Goal: Information Seeking & Learning: Learn about a topic

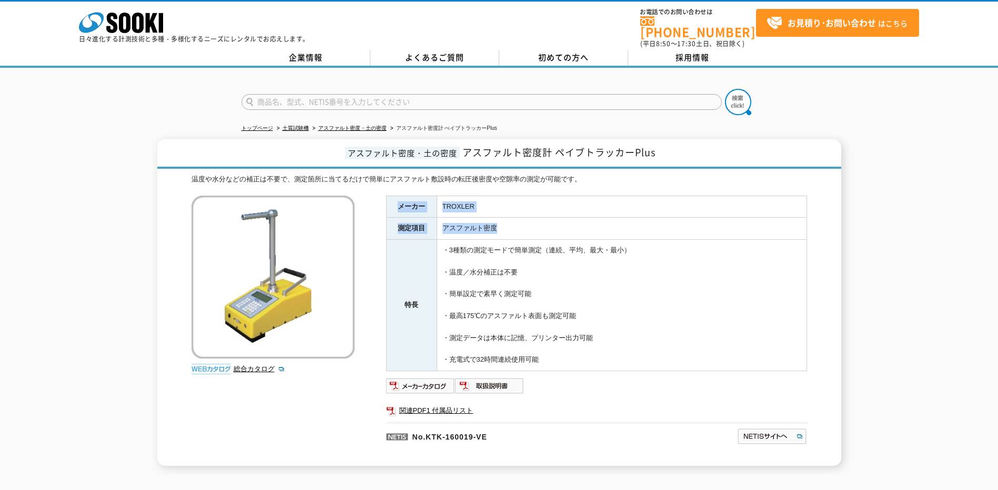
drag, startPoint x: 503, startPoint y: 220, endPoint x: 398, endPoint y: 194, distance: 107.8
click at [398, 196] on tbody "メーカー TROXLER 測定項目 アスファルト密度 特長 ・3種類の測定モードで簡単測定（連続、平均、最大・最小） ・温度／水分補正は不要 ・簡単設定で素早…" at bounding box center [596, 283] width 420 height 175
drag, startPoint x: 398, startPoint y: 194, endPoint x: 491, endPoint y: 215, distance: 94.9
click at [491, 218] on td "アスファルト密度" at bounding box center [622, 229] width 370 height 22
drag, startPoint x: 506, startPoint y: 220, endPoint x: 398, endPoint y: 206, distance: 109.3
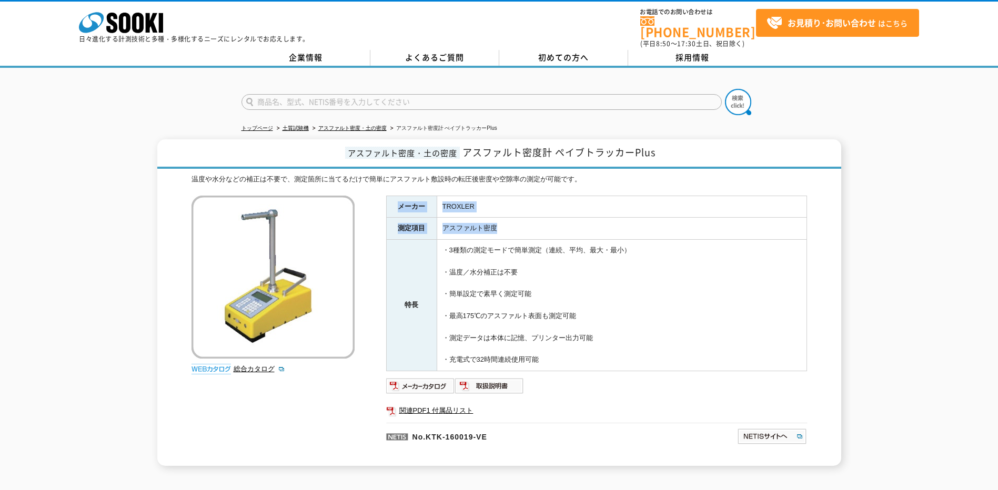
click at [398, 206] on tbody "メーカー TROXLER 測定項目 アスファルト密度 特長 ・3種類の測定モードで簡単測定（連続、平均、最大・最小） ・温度／水分補正は不要 ・簡単設定で素早…" at bounding box center [596, 283] width 420 height 175
click at [398, 205] on th "メーカー" at bounding box center [411, 207] width 50 height 22
drag, startPoint x: 398, startPoint y: 197, endPoint x: 513, endPoint y: 231, distance: 120.0
click at [513, 231] on tbody "メーカー TROXLER 測定項目 アスファルト密度 特長 ・3種類の測定モードで簡単測定（連続、平均、最大・最小） ・温度／水分補正は不要 ・簡単設定で素早…" at bounding box center [596, 283] width 420 height 175
drag, startPoint x: 513, startPoint y: 231, endPoint x: 546, endPoint y: 273, distance: 54.0
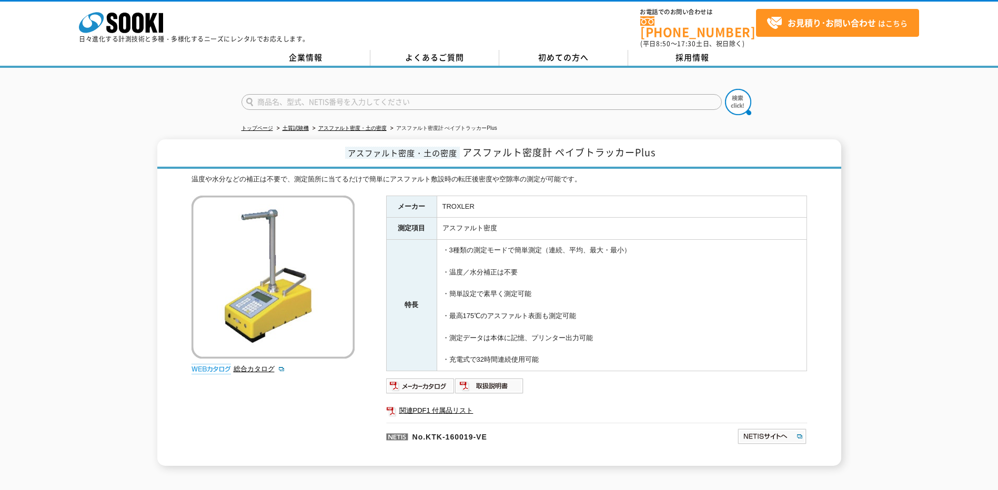
click at [546, 273] on td "・3種類の測定モードで簡単測定（連続、平均、最大・最小） ・温度／水分補正は不要 ・簡単設定で素早く測定可能 ・最高175℃のアスファルト表面も測定可能 ・測…" at bounding box center [622, 305] width 370 height 131
drag, startPoint x: 550, startPoint y: 288, endPoint x: 398, endPoint y: 200, distance: 176.0
click at [398, 200] on tbody "メーカー TROXLER 測定項目 アスファルト密度 特長 ・3種類の測定モードで簡単測定（連続、平均、最大・最小） ・温度／水分補正は不要 ・簡単設定で素早…" at bounding box center [596, 283] width 420 height 175
click at [397, 199] on th "メーカー" at bounding box center [411, 207] width 50 height 22
drag, startPoint x: 399, startPoint y: 199, endPoint x: 552, endPoint y: 351, distance: 215.7
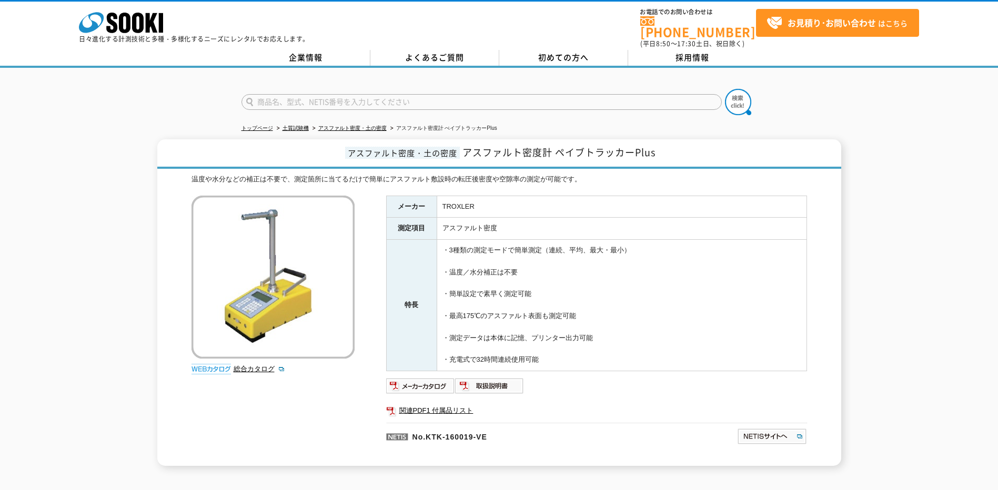
click at [552, 351] on tbody "メーカー TROXLER 測定項目 アスファルト密度 特長 ・3種類の測定モードで簡単測定（連続、平均、最大・最小） ・温度／水分補正は不要 ・簡単設定で素早…" at bounding box center [596, 283] width 420 height 175
click at [550, 354] on td "・3種類の測定モードで簡単測定（連続、平均、最大・最小） ・温度／水分補正は不要 ・簡単設定で素早く測定可能 ・最高175℃のアスファルト表面も測定可能 ・測…" at bounding box center [622, 305] width 370 height 131
drag, startPoint x: 550, startPoint y: 355, endPoint x: 390, endPoint y: 200, distance: 222.0
click at [390, 200] on tbody "メーカー TROXLER 測定項目 アスファルト密度 特長 ・3種類の測定モードで簡単測定（連続、平均、最大・最小） ・温度／水分補正は不要 ・簡単設定で素早…" at bounding box center [596, 283] width 420 height 175
click at [392, 200] on th "メーカー" at bounding box center [411, 207] width 50 height 22
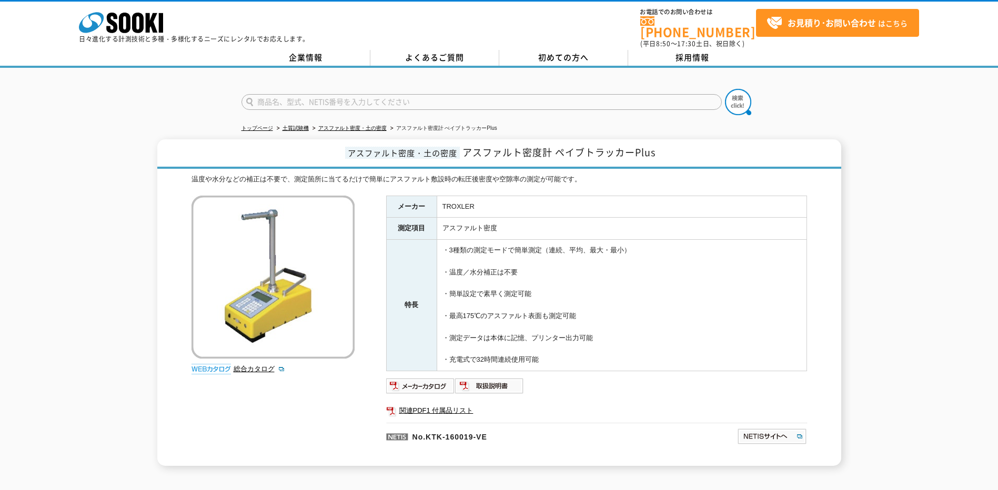
drag, startPoint x: 394, startPoint y: 197, endPoint x: 544, endPoint y: 356, distance: 218.0
click at [544, 356] on tbody "メーカー TROXLER 測定項目 アスファルト密度 特長 ・3種類の測定モードで簡単測定（連続、平均、最大・最小） ・温度／水分補正は不要 ・簡単設定で素早…" at bounding box center [596, 283] width 420 height 175
drag, startPoint x: 453, startPoint y: 197, endPoint x: 482, endPoint y: 174, distance: 37.0
click at [482, 174] on div "温度や水分などの補正は不要で、測定箇所に当てるだけで簡単にアスファルト敷設時の転圧後密度や空隙率の測定が可能です。" at bounding box center [498, 179] width 615 height 11
drag, startPoint x: 512, startPoint y: 221, endPoint x: 436, endPoint y: 220, distance: 75.7
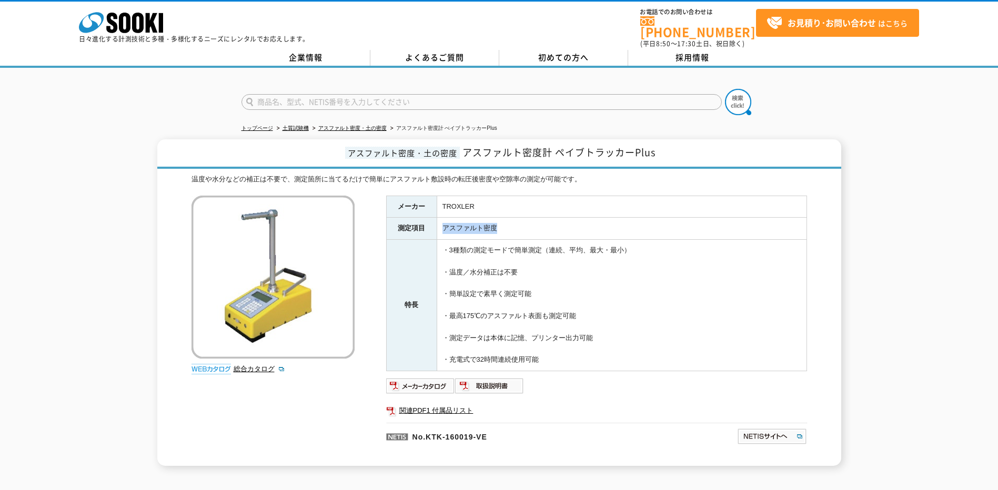
click at [436, 220] on tr "測定項目 アスファルト密度" at bounding box center [596, 229] width 420 height 22
click at [506, 218] on td "アスファルト密度" at bounding box center [622, 229] width 370 height 22
drag, startPoint x: 489, startPoint y: 201, endPoint x: 422, endPoint y: 195, distance: 67.1
click at [422, 196] on tr "メーカー TROXLER" at bounding box center [596, 207] width 420 height 22
click at [447, 147] on span "アスファルト密度・土の密度" at bounding box center [402, 153] width 115 height 12
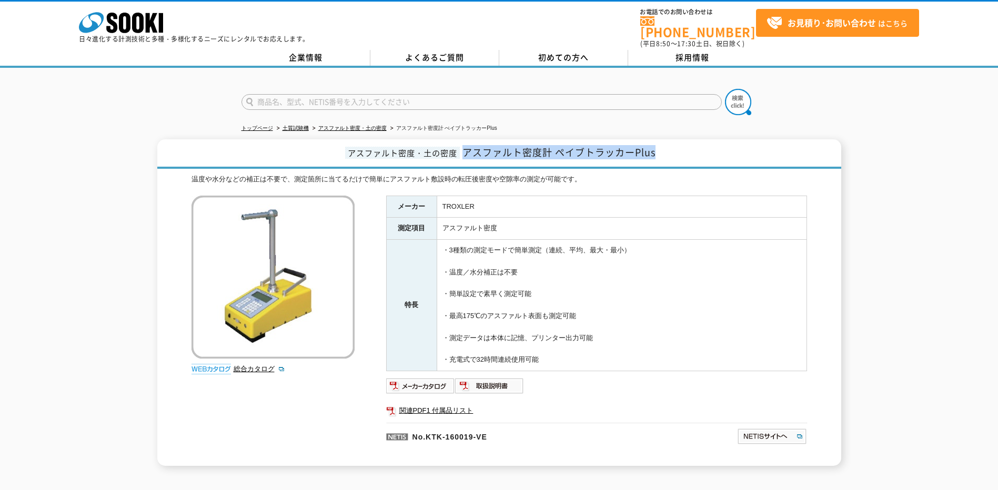
drag, startPoint x: 466, startPoint y: 145, endPoint x: 657, endPoint y: 143, distance: 191.5
click at [657, 143] on h1 "アスファルト密度・土の密度 アスファルト密度計 ペイブトラッカーPlus" at bounding box center [499, 153] width 684 height 29
drag, startPoint x: 657, startPoint y: 143, endPoint x: 624, endPoint y: 148, distance: 33.6
copy span "アスファルト密度計 ペイブトラッカーPlus"
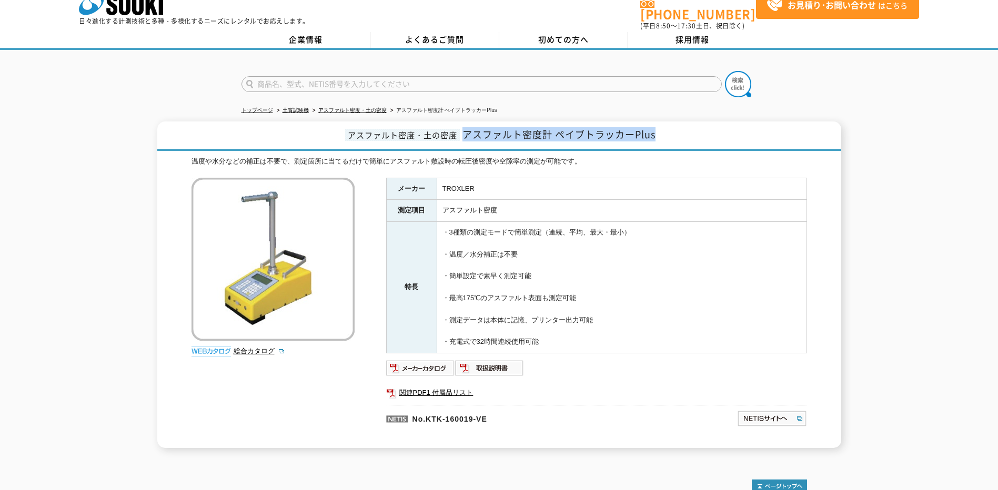
scroll to position [14, 0]
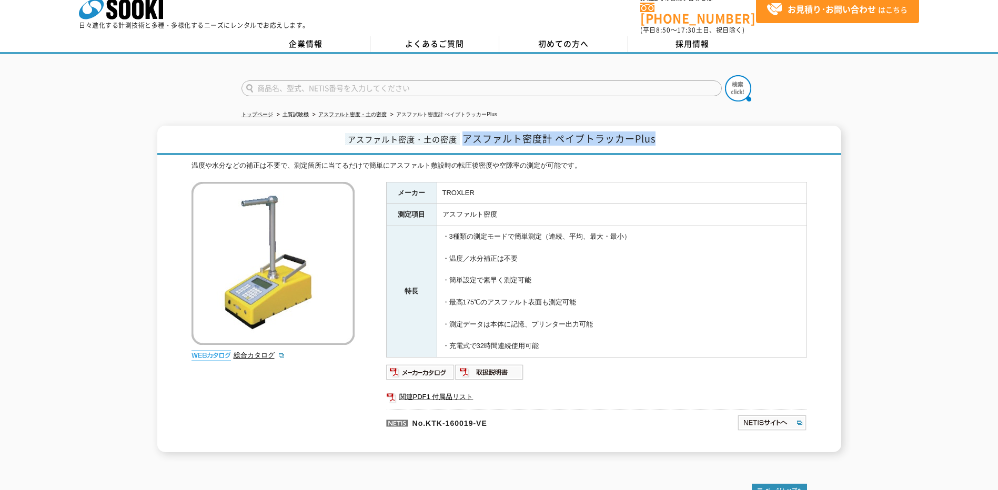
copy span "アスファルト密度計 ペイブトラッカーPlus"
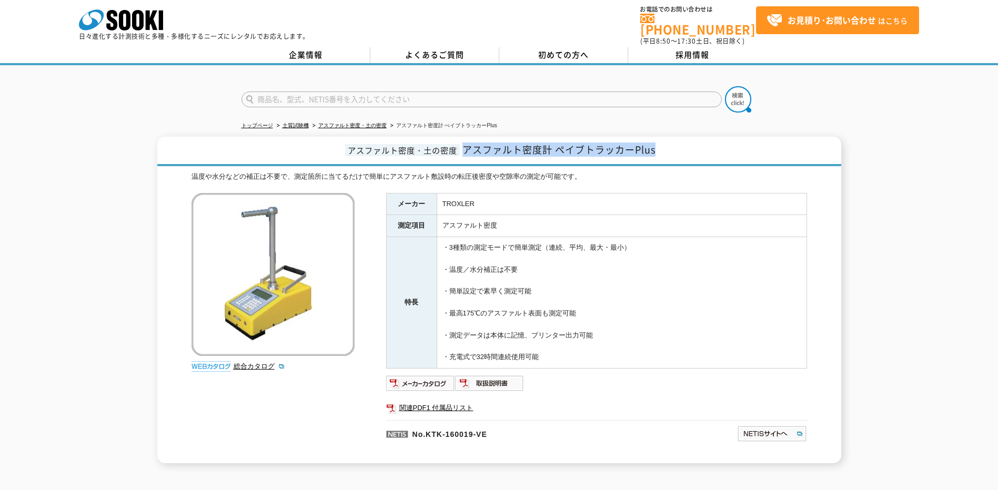
scroll to position [0, 0]
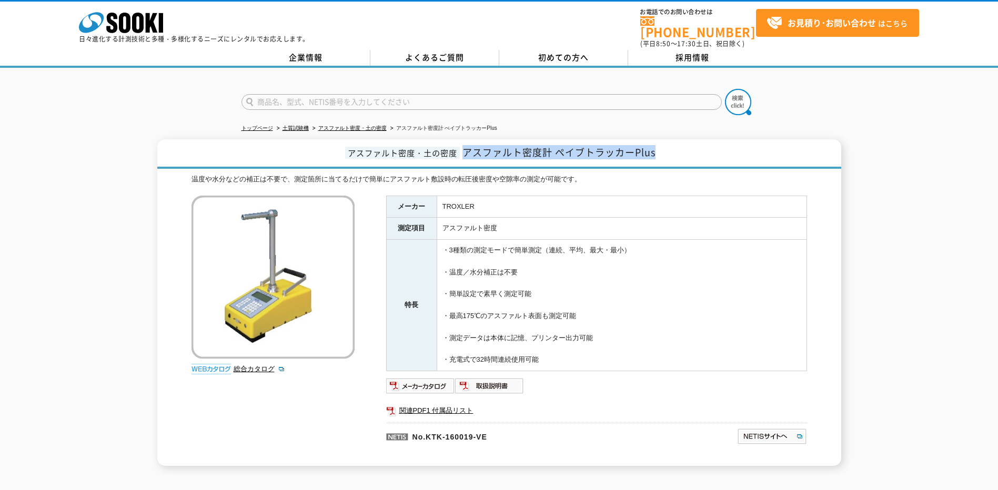
drag, startPoint x: 574, startPoint y: 357, endPoint x: 241, endPoint y: 107, distance: 416.2
click at [241, 107] on div "トップページ 土質試験機 アスファルト密度・土の密度 アスファルト密度計 ぺイブトラッカーPlus アスファルト密度・土の密度 アスファルト密度計 ペイブトラ…" at bounding box center [499, 272] width 998 height 409
click at [638, 226] on td "アスファルト密度" at bounding box center [622, 229] width 370 height 22
drag, startPoint x: 554, startPoint y: 353, endPoint x: 395, endPoint y: 200, distance: 221.0
click at [395, 200] on tbody "メーカー TROXLER 測定項目 アスファルト密度 特長 ・3種類の測定モードで簡単測定（連続、平均、最大・最小） ・温度／水分補正は不要 ・簡単設定で素早…" at bounding box center [596, 283] width 420 height 175
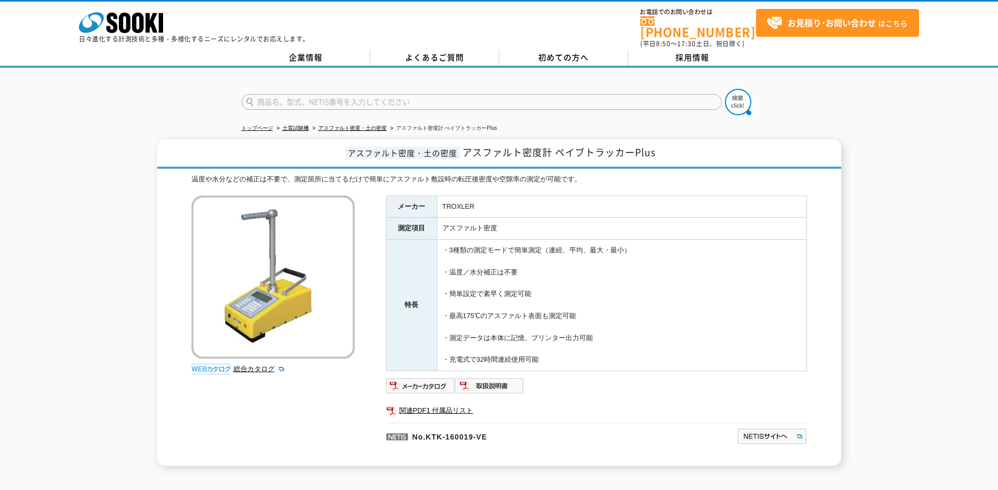
click at [395, 200] on th "メーカー" at bounding box center [411, 207] width 50 height 22
drag, startPoint x: 397, startPoint y: 198, endPoint x: 549, endPoint y: 355, distance: 218.7
click at [549, 355] on tbody "メーカー TROXLER 測定項目 アスファルト密度 特長 ・3種類の測定モードで簡単測定（連続、平均、最大・最小） ・温度／水分補正は不要 ・簡単設定で素早…" at bounding box center [596, 283] width 420 height 175
click at [546, 352] on td "・3種類の測定モードで簡単測定（連続、平均、最大・最小） ・温度／水分補正は不要 ・簡単設定で素早く測定可能 ・最高175℃のアスファルト表面も測定可能 ・測…" at bounding box center [622, 305] width 370 height 131
drag, startPoint x: 553, startPoint y: 358, endPoint x: 387, endPoint y: 201, distance: 228.4
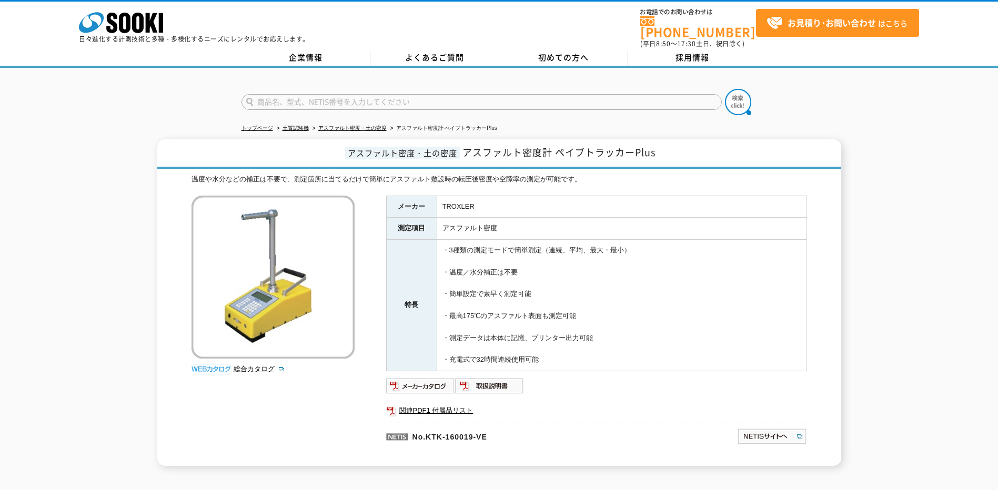
click at [387, 201] on tbody "メーカー TROXLER 測定項目 アスファルト密度 特長 ・3種類の測定モードで簡単測定（連続、平均、最大・最小） ・温度／水分補正は不要 ・簡単設定で素早…" at bounding box center [596, 283] width 420 height 175
drag, startPoint x: 387, startPoint y: 201, endPoint x: 394, endPoint y: 200, distance: 6.9
click at [394, 200] on th "メーカー" at bounding box center [411, 207] width 50 height 22
drag, startPoint x: 397, startPoint y: 199, endPoint x: 584, endPoint y: 359, distance: 246.6
click at [584, 359] on tbody "メーカー TROXLER 測定項目 アスファルト密度 特長 ・3種類の測定モードで簡単測定（連続、平均、最大・最小） ・温度／水分補正は不要 ・簡単設定で素早…" at bounding box center [596, 283] width 420 height 175
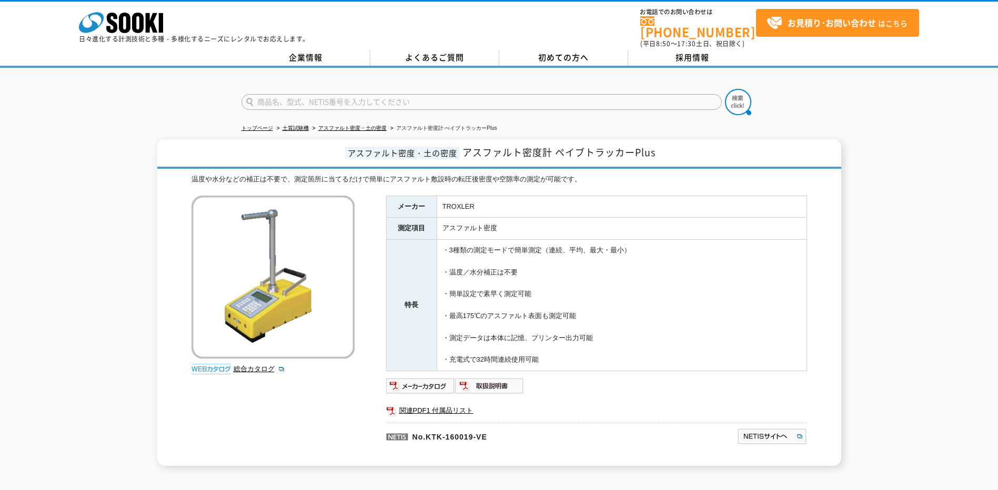
click at [581, 355] on td "・3種類の測定モードで簡単測定（連続、平均、最大・最小） ・温度／水分補正は不要 ・簡単設定で素早く測定可能 ・最高175℃のアスファルト表面も測定可能 ・測…" at bounding box center [622, 305] width 370 height 131
drag, startPoint x: 561, startPoint y: 352, endPoint x: 395, endPoint y: 201, distance: 224.2
click at [395, 201] on tbody "メーカー TROXLER 測定項目 アスファルト密度 特長 ・3種類の測定モードで簡単測定（連続、平均、最大・最小） ・温度／水分補正は不要 ・簡単設定で素早…" at bounding box center [596, 283] width 420 height 175
click at [395, 201] on th "メーカー" at bounding box center [411, 207] width 50 height 22
drag, startPoint x: 397, startPoint y: 196, endPoint x: 566, endPoint y: 357, distance: 234.4
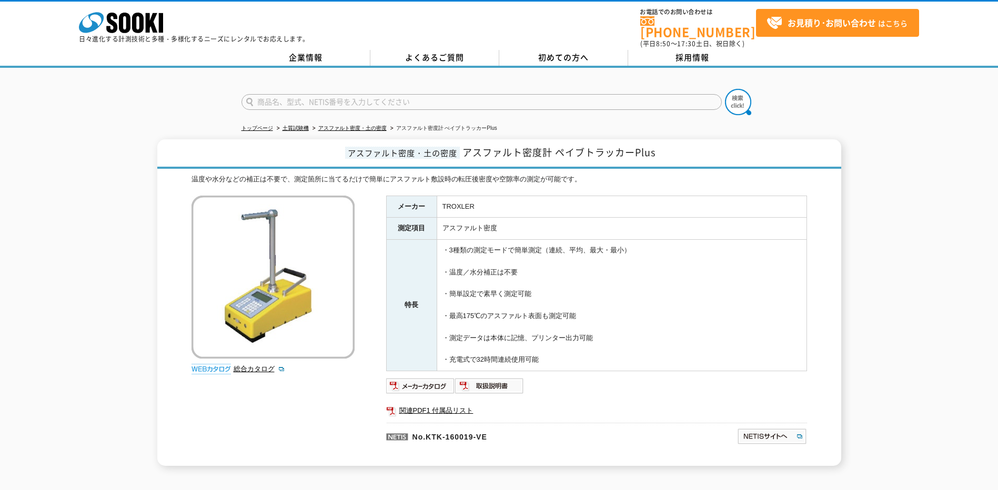
click at [566, 357] on tbody "メーカー TROXLER 測定項目 アスファルト密度 特長 ・3種類の測定モードで簡単測定（連続、平均、最大・最小） ・温度／水分補正は不要 ・簡単設定で素早…" at bounding box center [596, 283] width 420 height 175
drag, startPoint x: 566, startPoint y: 357, endPoint x: 554, endPoint y: 348, distance: 15.4
click at [555, 348] on td "・3種類の測定モードで簡単測定（連続、平均、最大・最小） ・温度／水分補正は不要 ・簡単設定で素早く測定可能 ・最高175℃のアスファルト表面も測定可能 ・測…" at bounding box center [622, 305] width 370 height 131
click at [556, 353] on td "・3種類の測定モードで簡単測定（連続、平均、最大・最小） ・温度／水分補正は不要 ・簡単設定で素早く測定可能 ・最高175℃のアスファルト表面も測定可能 ・測…" at bounding box center [622, 305] width 370 height 131
drag, startPoint x: 559, startPoint y: 354, endPoint x: 398, endPoint y: 201, distance: 221.4
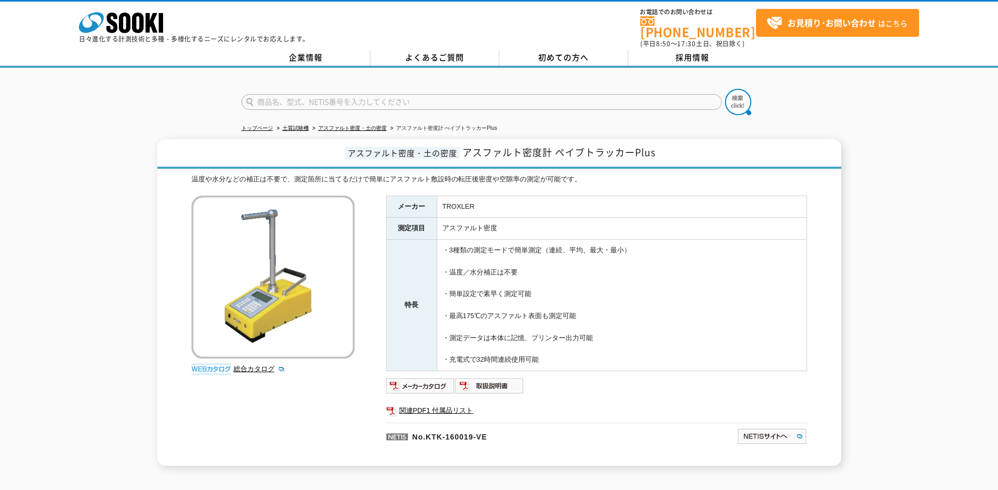
click at [398, 201] on tbody "メーカー TROXLER 測定項目 アスファルト密度 特長 ・3種類の測定モードで簡単測定（連続、平均、最大・最小） ・温度／水分補正は不要 ・簡単設定で素早…" at bounding box center [596, 283] width 420 height 175
click at [561, 246] on td "・3種類の測定モードで簡単測定（連続、平均、最大・最小） ・温度／水分補正は不要 ・簡単設定で素早く測定可能 ・最高175℃のアスファルト表面も測定可能 ・測…" at bounding box center [622, 305] width 370 height 131
drag, startPoint x: 565, startPoint y: 350, endPoint x: 397, endPoint y: 201, distance: 224.7
click at [397, 201] on tbody "メーカー TROXLER 測定項目 アスファルト密度 特長 ・3種類の測定モードで簡単測定（連続、平均、最大・最小） ・温度／水分補正は不要 ・簡単設定で素早…" at bounding box center [596, 283] width 420 height 175
click at [397, 201] on th "メーカー" at bounding box center [411, 207] width 50 height 22
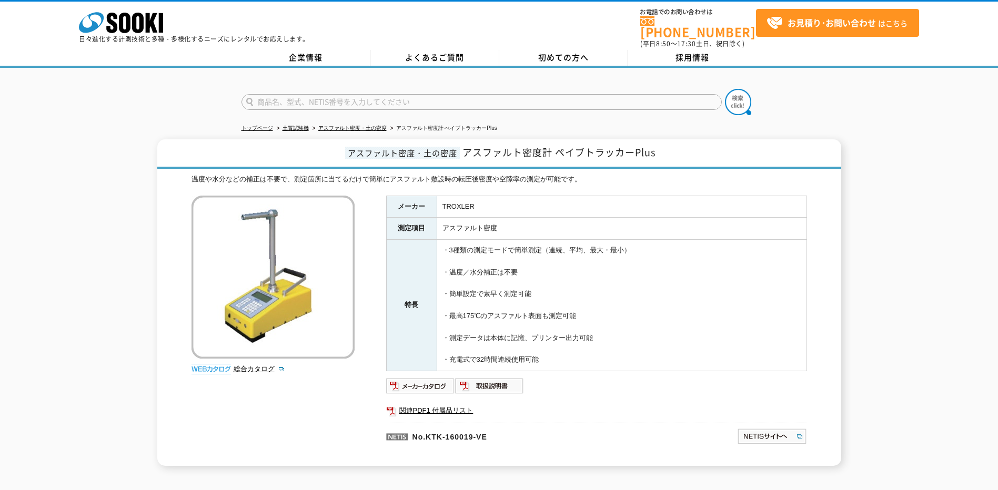
drag, startPoint x: 629, startPoint y: 362, endPoint x: 624, endPoint y: 359, distance: 5.4
click at [624, 359] on div "メーカー TROXLER 測定項目 アスファルト密度 特長 ・3種類の測定モードで簡単測定（連続、平均、最大・最小） ・温度／水分補正は不要 ・簡単設定で素早…" at bounding box center [596, 331] width 421 height 270
drag, startPoint x: 624, startPoint y: 359, endPoint x: 561, endPoint y: 363, distance: 63.2
click at [561, 363] on td "・3種類の測定モードで簡単測定（連続、平均、最大・最小） ・温度／水分補正は不要 ・簡単設定で素早く測定可能 ・最高175℃のアスファルト表面も測定可能 ・測…" at bounding box center [622, 305] width 370 height 131
drag, startPoint x: 558, startPoint y: 355, endPoint x: 75, endPoint y: 17, distance: 589.0
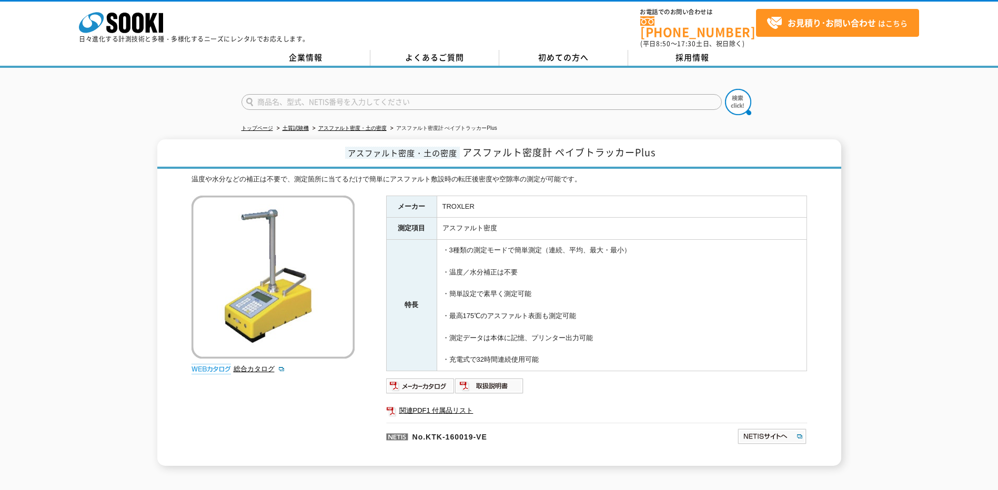
click at [75, 17] on body "株式会社 ソーキ spMenu 日々進化する計測技術と多種・多様化するニーズにレンタルでお応えします。 お電話でのお問い合わせは [PHONE_NUMBER]…" at bounding box center [499, 307] width 998 height 615
drag, startPoint x: 75, startPoint y: 17, endPoint x: 50, endPoint y: 16, distance: 25.3
click at [50, 16] on div "株式会社 ソーキ spMenu 日々進化する計測技術と多種・多様化するニーズにレンタルでお応えします。 お電話でのお問い合わせは [PHONE_NUMBER]…" at bounding box center [499, 25] width 998 height 47
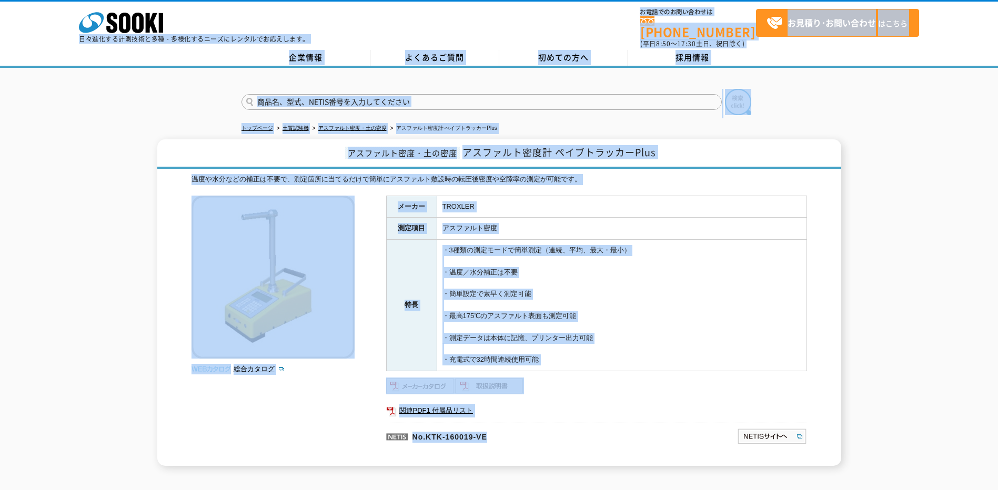
drag, startPoint x: 51, startPoint y: 12, endPoint x: 517, endPoint y: 436, distance: 630.3
click at [517, 436] on body "株式会社 ソーキ spMenu 日々進化する計測技術と多種・多様化するニーズにレンタルでお応えします。 お電話でのお問い合わせは [PHONE_NUMBER]…" at bounding box center [499, 307] width 998 height 615
drag, startPoint x: 517, startPoint y: 436, endPoint x: 510, endPoint y: 437, distance: 7.4
click at [510, 437] on p "No.KTK-160019-VE" at bounding box center [510, 435] width 249 height 25
